Goal: Navigation & Orientation: Find specific page/section

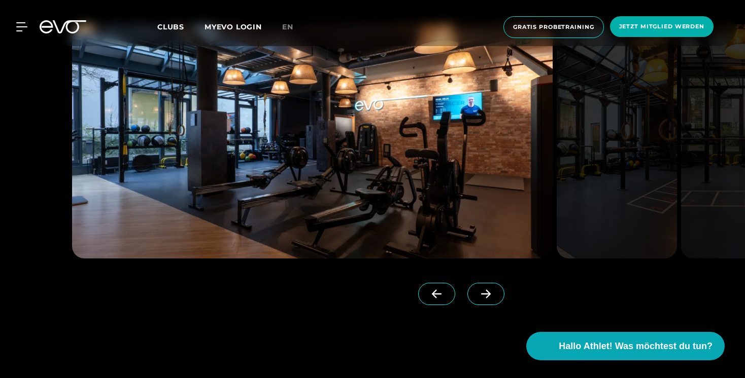
scroll to position [946, 0]
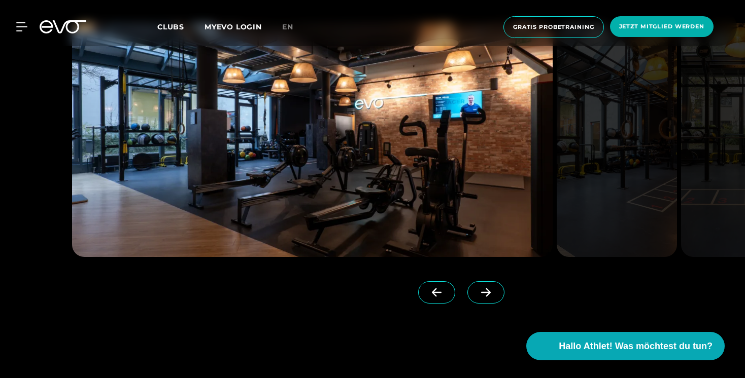
click at [477, 295] on icon at bounding box center [486, 292] width 18 height 9
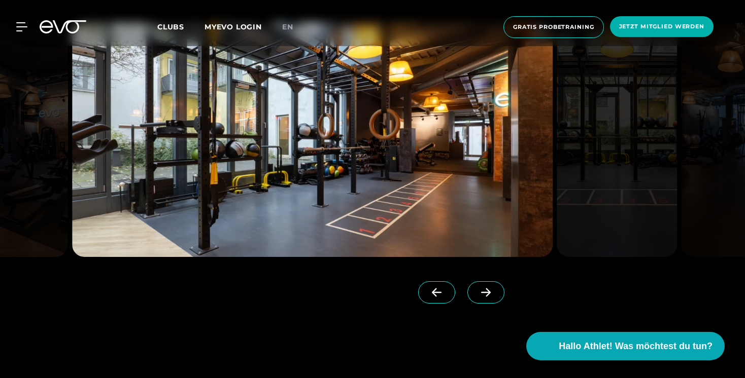
click at [477, 295] on icon at bounding box center [486, 292] width 18 height 9
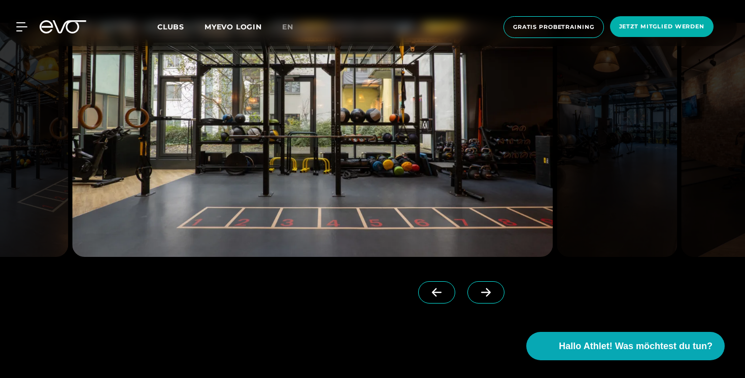
click at [477, 295] on icon at bounding box center [486, 292] width 18 height 9
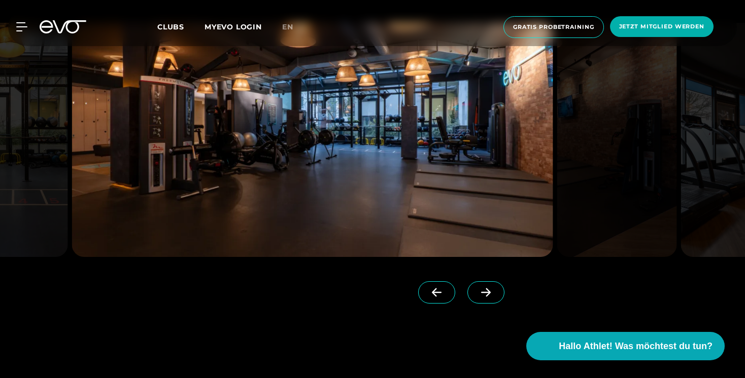
click at [477, 295] on icon at bounding box center [486, 292] width 18 height 9
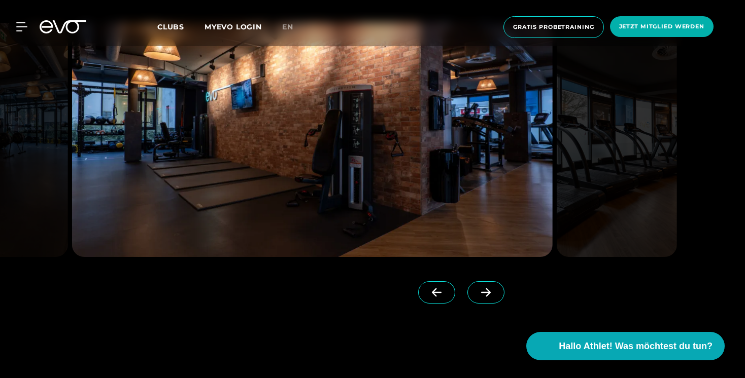
click at [477, 295] on icon at bounding box center [486, 292] width 18 height 9
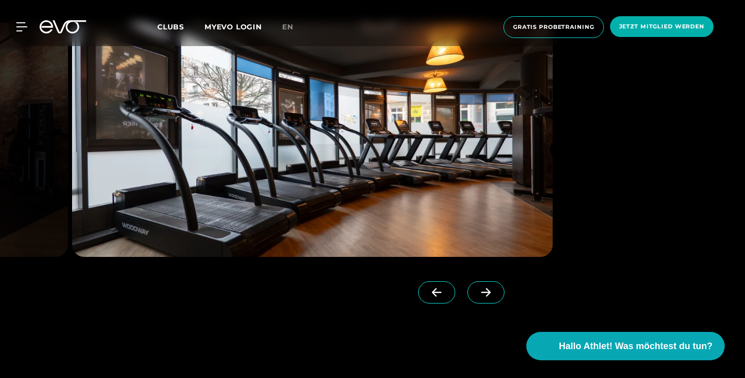
click at [477, 295] on icon at bounding box center [486, 292] width 18 height 9
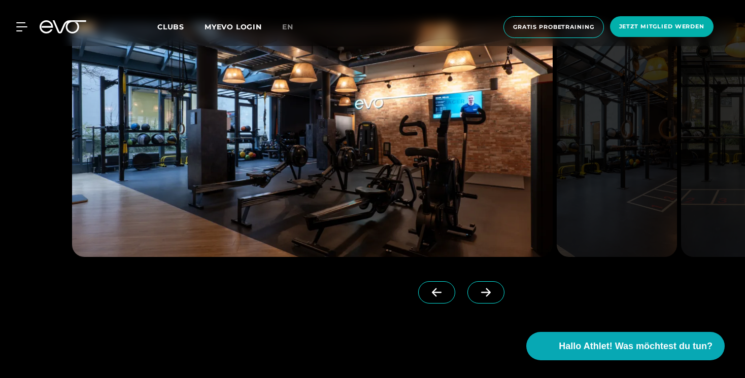
click at [477, 295] on icon at bounding box center [486, 292] width 18 height 9
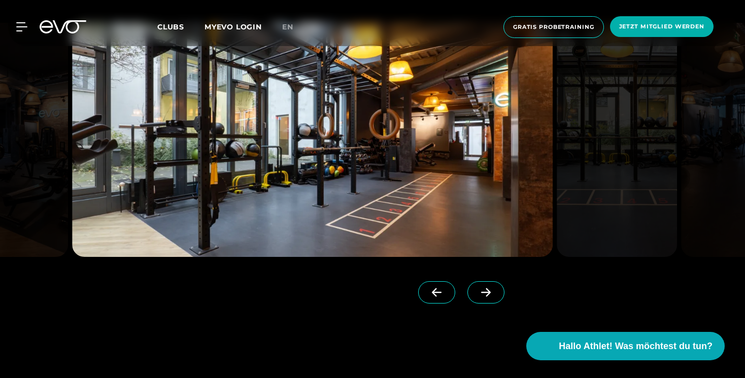
click at [477, 295] on icon at bounding box center [486, 292] width 18 height 9
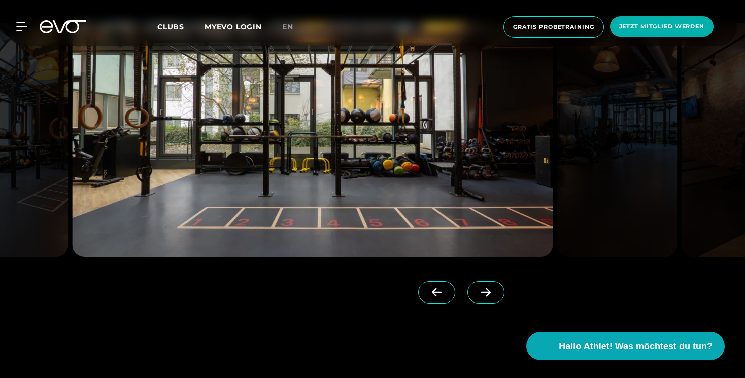
click at [477, 295] on icon at bounding box center [486, 292] width 18 height 9
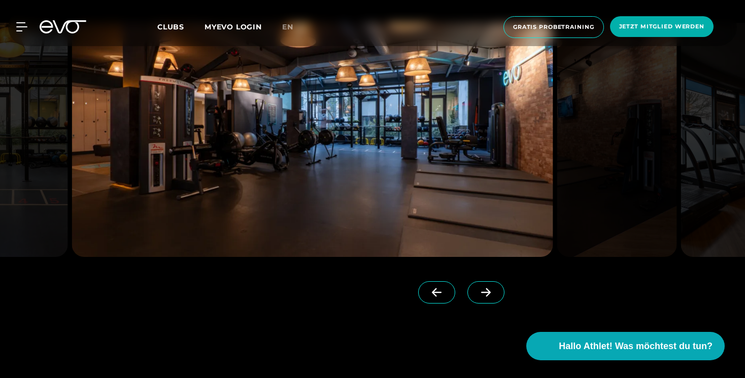
click at [477, 295] on icon at bounding box center [486, 292] width 18 height 9
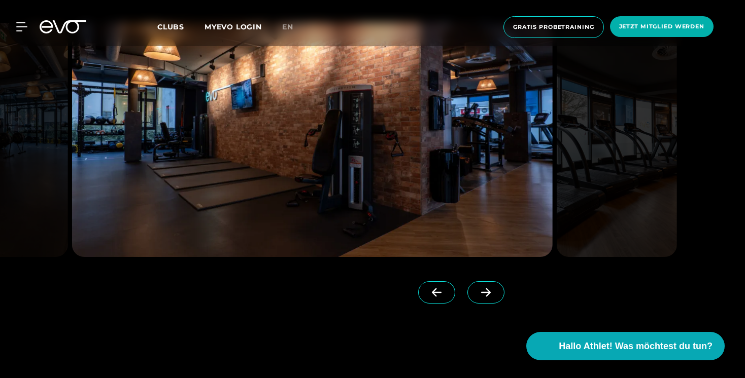
click at [477, 295] on icon at bounding box center [486, 292] width 18 height 9
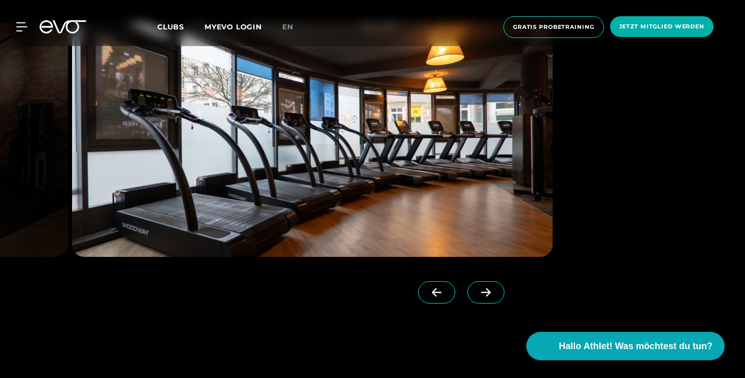
click at [477, 295] on icon at bounding box center [486, 292] width 18 height 9
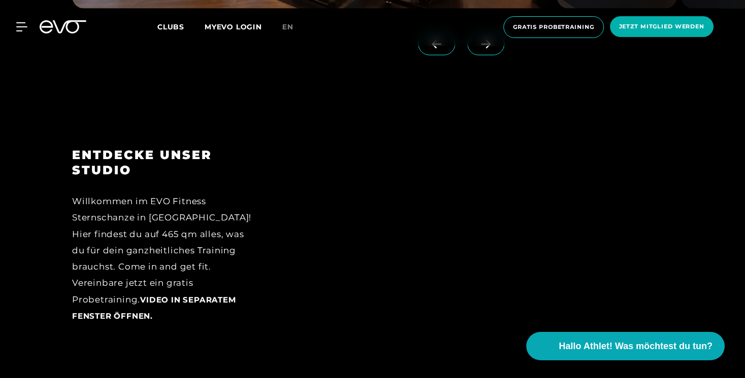
scroll to position [1297, 0]
